Goal: Task Accomplishment & Management: Manage account settings

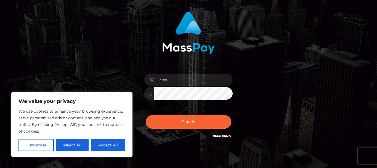
scroll to position [34, 0]
type input "[EMAIL_ADDRESS][DOMAIN_NAME]"
click at [117, 152] on div "We value your privacy We use cookies to enhance your browsing experience, serve…" at bounding box center [72, 124] width 122 height 65
click at [115, 150] on button "Accept All" at bounding box center [108, 145] width 34 height 12
checkbox input "true"
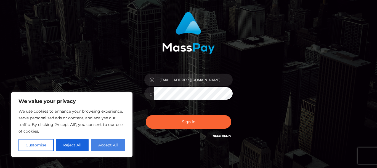
checkbox input "true"
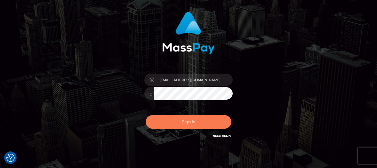
click at [173, 124] on button "Sign in" at bounding box center [189, 122] width 86 height 14
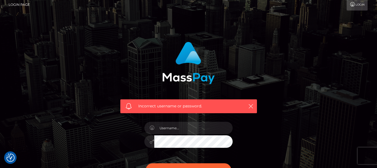
scroll to position [3, 0]
